Goal: Find specific page/section: Find specific page/section

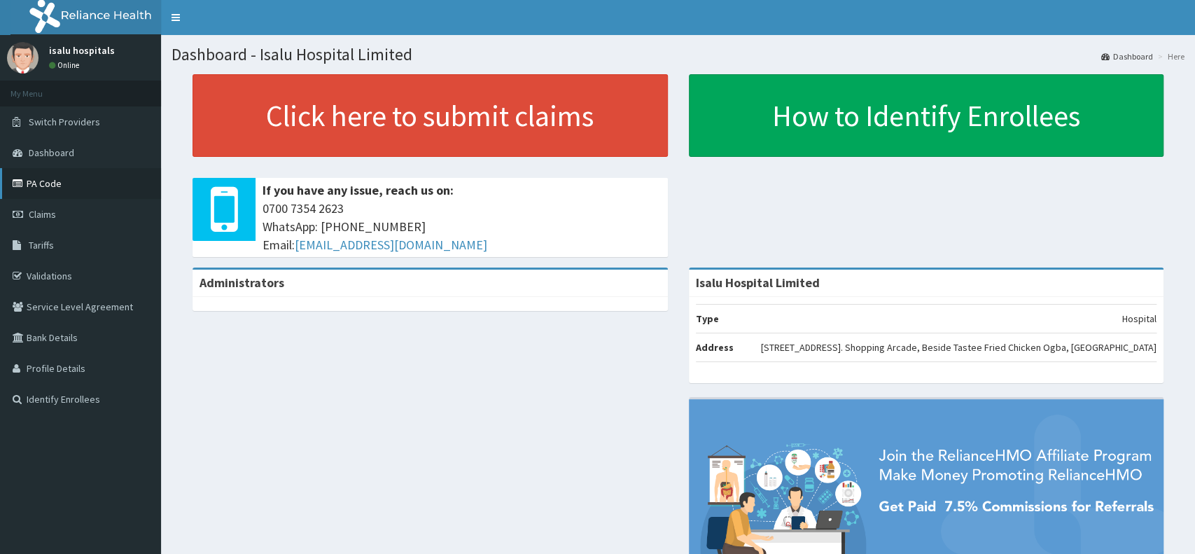
click at [35, 173] on link "PA Code" at bounding box center [80, 183] width 161 height 31
click at [60, 169] on link "PA Code" at bounding box center [80, 183] width 161 height 31
click at [83, 189] on link "PA Code" at bounding box center [80, 183] width 161 height 31
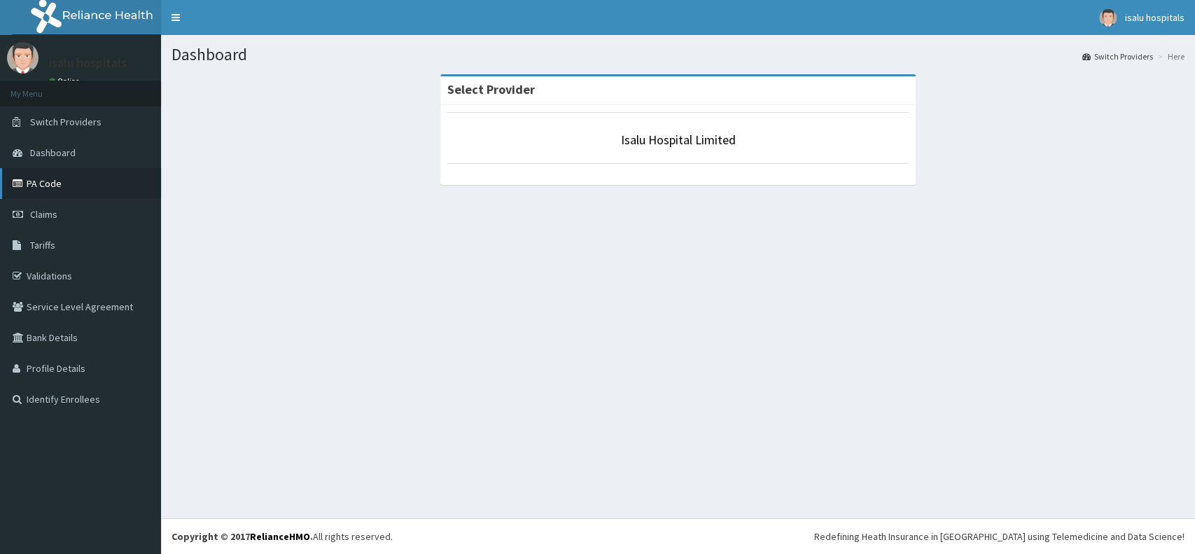
click at [64, 179] on link "PA Code" at bounding box center [80, 183] width 161 height 31
click at [69, 187] on link "PA Code" at bounding box center [80, 183] width 161 height 31
click at [57, 186] on link "PA Code" at bounding box center [80, 183] width 161 height 31
